Goal: Check status: Check status

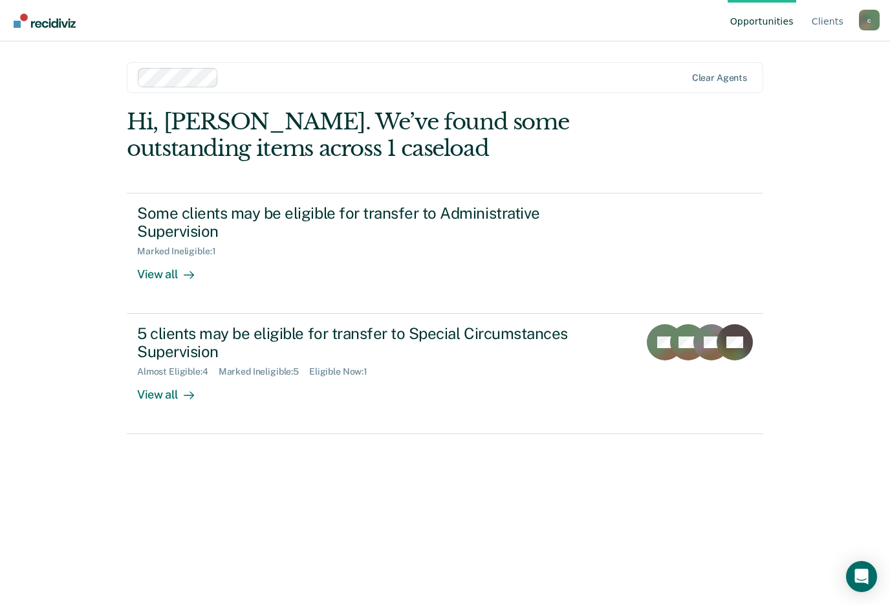
click at [382, 214] on div "Some clients may be eligible for transfer to Administrative Supervision" at bounding box center [364, 223] width 454 height 38
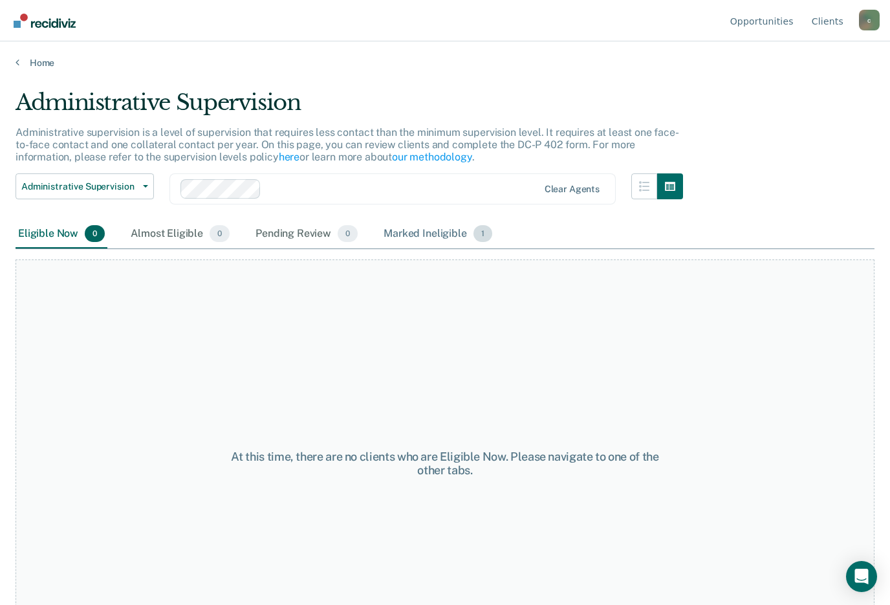
click at [400, 241] on div "Marked Ineligible 1" at bounding box center [438, 234] width 114 height 28
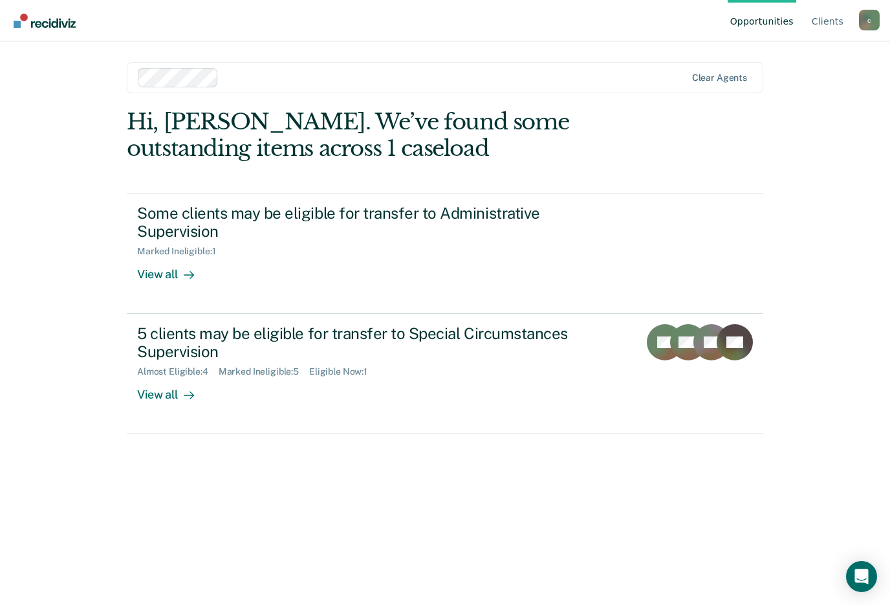
click at [276, 345] on div "5 clients may be eligible for transfer to Special Circumstances Supervision" at bounding box center [364, 343] width 454 height 38
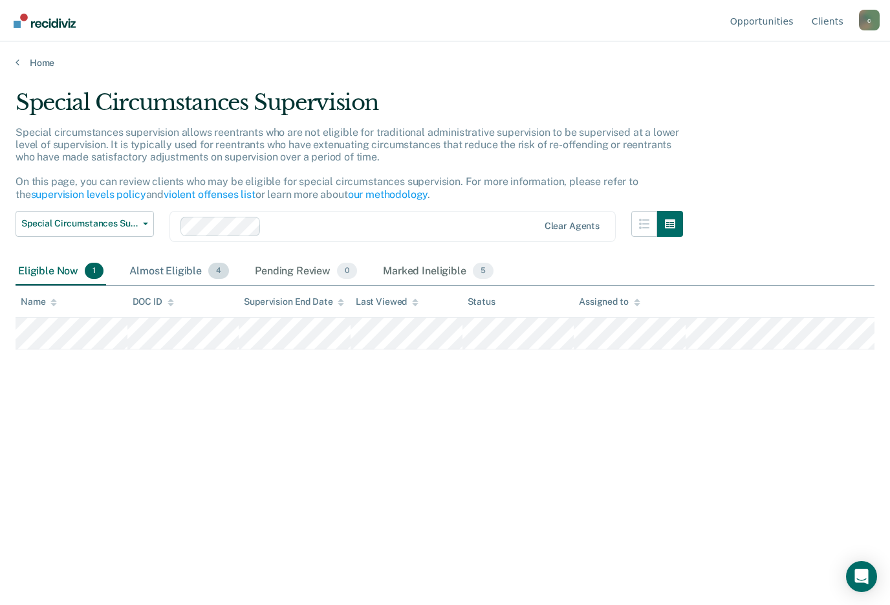
click at [175, 263] on div "Almost Eligible 4" at bounding box center [179, 272] width 105 height 28
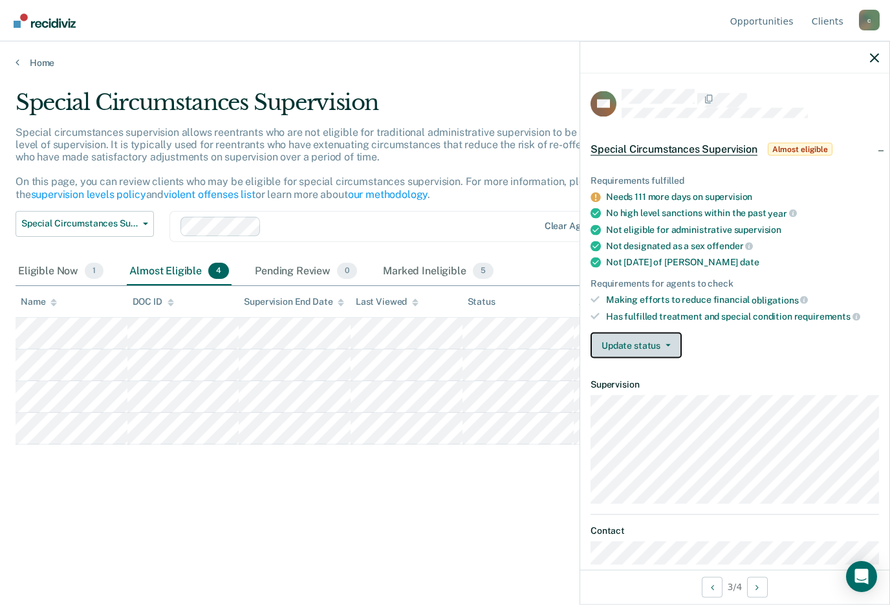
click at [653, 333] on button "Update status" at bounding box center [636, 346] width 91 height 26
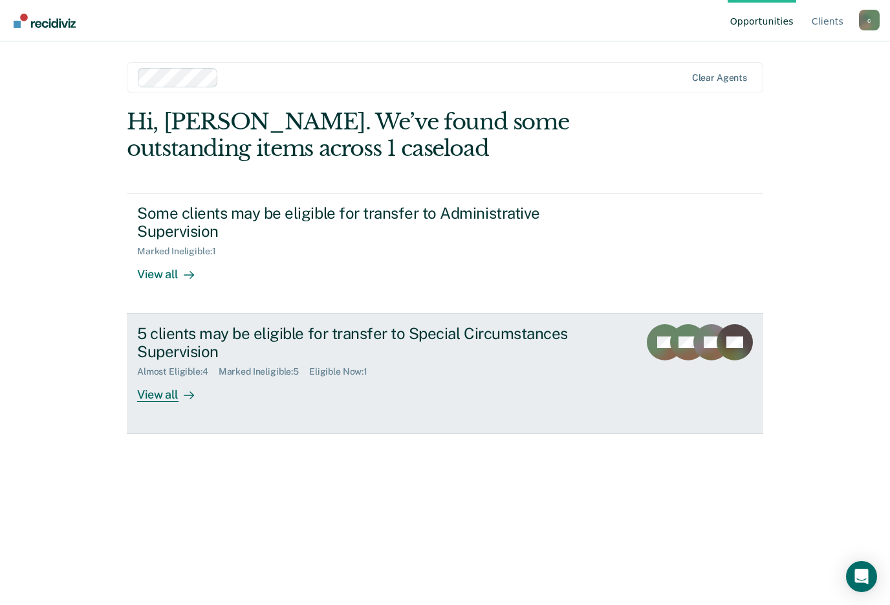
click at [171, 397] on div "View all" at bounding box center [173, 389] width 72 height 25
